Goal: Task Accomplishment & Management: Manage account settings

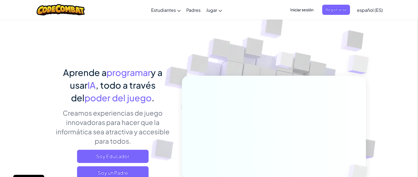
click at [292, 10] on span "Iniciar sesión" at bounding box center [302, 10] width 30 height 10
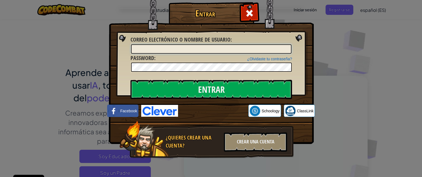
click at [201, 52] on input "Correo electrónico o nombre de usuario :" at bounding box center [211, 48] width 161 height 9
click at [201, 50] on input "Correo electrónico o nombre de usuario :" at bounding box center [211, 48] width 161 height 9
type input "[EMAIL_ADDRESS][DOMAIN_NAME]"
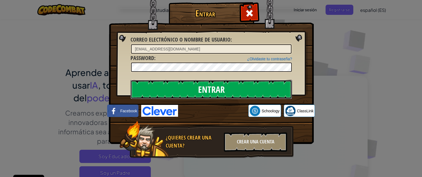
drag, startPoint x: 210, startPoint y: 84, endPoint x: 197, endPoint y: 90, distance: 14.1
click at [197, 90] on input "Entrar" at bounding box center [212, 89] width 162 height 19
